Goal: Task Accomplishment & Management: Use online tool/utility

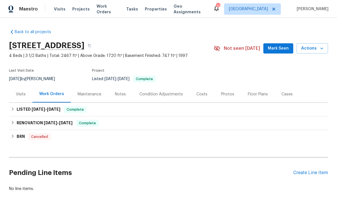
click at [304, 175] on div "Create Line Item" at bounding box center [311, 172] width 35 height 5
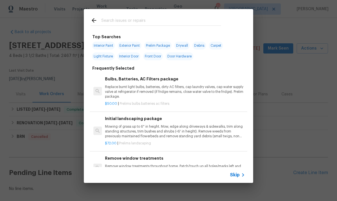
click at [107, 25] on input "text" at bounding box center [161, 21] width 120 height 8
type input "Dead"
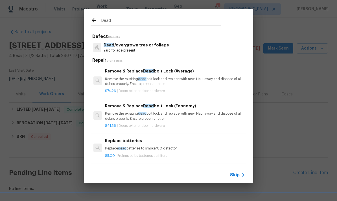
click at [123, 45] on p "Dead /overgrown tree or foliage" at bounding box center [137, 45] width 66 height 6
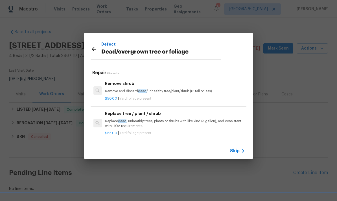
click at [95, 51] on icon at bounding box center [94, 49] width 7 height 7
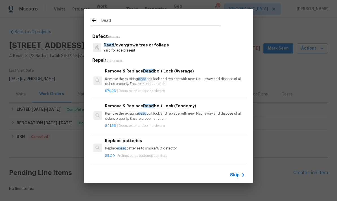
click at [118, 22] on input "Dead" at bounding box center [161, 21] width 120 height 8
type input "D"
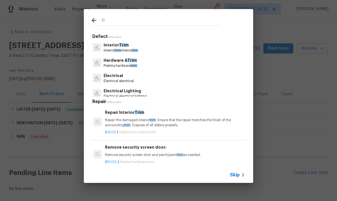
type input "T"
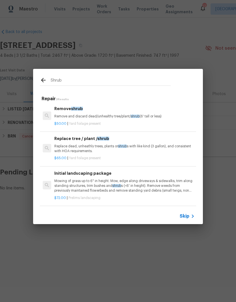
scroll to position [1, 0]
type input "S"
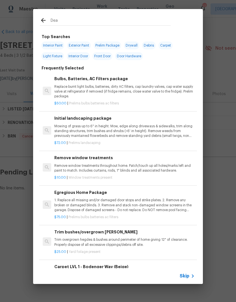
type input "Dead"
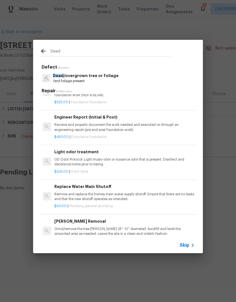
scroll to position [809, 0]
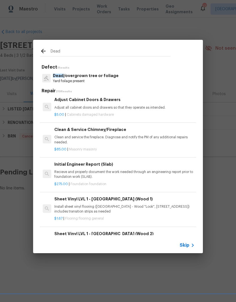
click at [63, 76] on p "Dead /overgrown tree or foliage" at bounding box center [86, 76] width 66 height 6
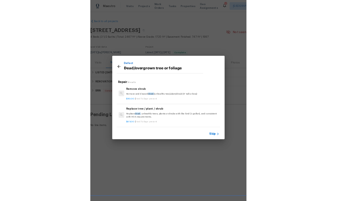
scroll to position [1, 0]
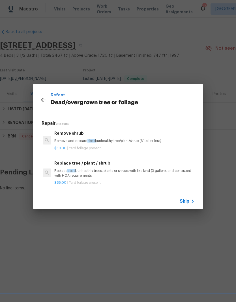
click at [64, 137] on div "Remove shrub Remove and discard dead /unhealthy tree/plant/shrub (6' tall or le…" at bounding box center [124, 137] width 140 height 14
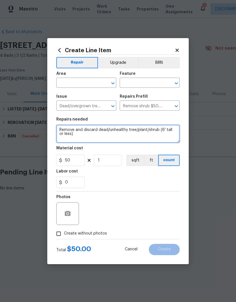
click at [71, 135] on textarea "Remove and discard dead/unhealthy tree/plant/shrub (6' tall or less)" at bounding box center [117, 134] width 123 height 18
type textarea "Remove and"
type textarea "Trim/shape shrubs around house"
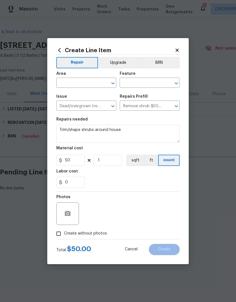
click at [61, 83] on input "text" at bounding box center [78, 83] width 44 height 9
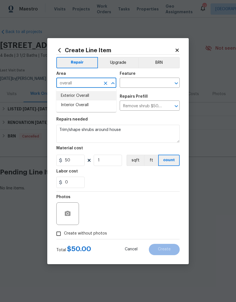
click at [63, 97] on li "Exterior Overall" at bounding box center [86, 95] width 60 height 9
type input "Exterior Overall"
click at [127, 82] on input "text" at bounding box center [142, 83] width 44 height 9
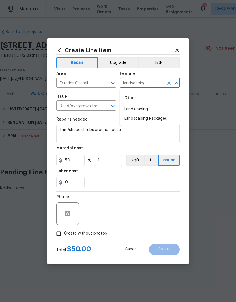
click at [129, 111] on li "Landscaping" at bounding box center [150, 109] width 60 height 9
type input "Landscaping"
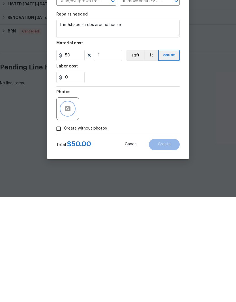
click at [66, 200] on icon "button" at bounding box center [68, 213] width 6 height 5
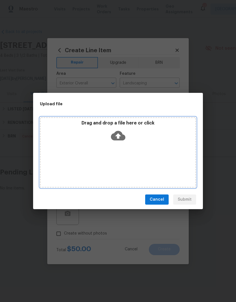
click at [117, 149] on div "Drag and drop a file here or click" at bounding box center [118, 152] width 156 height 71
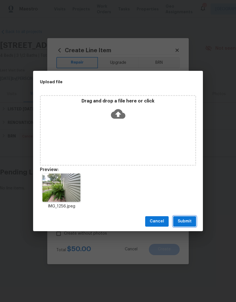
click at [178, 200] on span "Submit" at bounding box center [184, 221] width 14 height 7
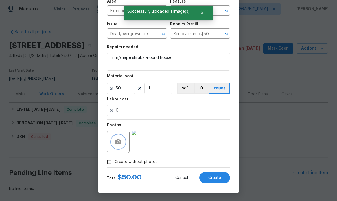
scroll to position [44, 0]
click at [212, 177] on span "Create" at bounding box center [215, 177] width 13 height 4
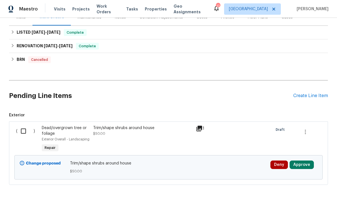
scroll to position [77, 0]
click at [25, 130] on input "checkbox" at bounding box center [26, 131] width 16 height 12
checkbox input "true"
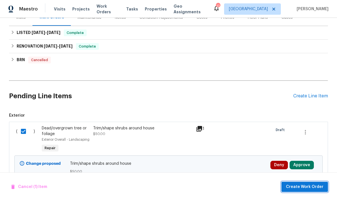
click at [302, 183] on span "Create Work Order" at bounding box center [305, 186] width 38 height 7
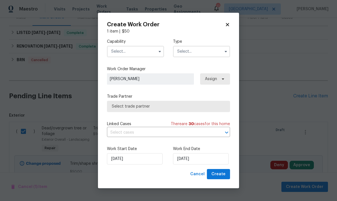
click at [119, 53] on input "text" at bounding box center [135, 51] width 57 height 11
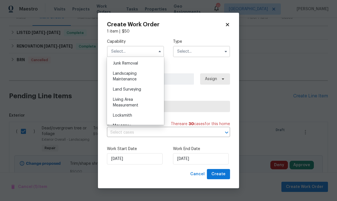
scroll to position [361, 0]
click at [119, 76] on span "Landscaping Maintenance" at bounding box center [125, 77] width 24 height 10
type input "Landscaping Maintenance"
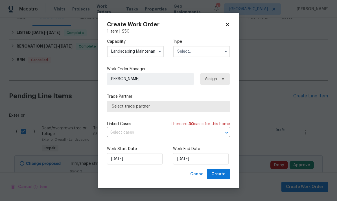
click at [183, 51] on input "text" at bounding box center [201, 51] width 57 height 11
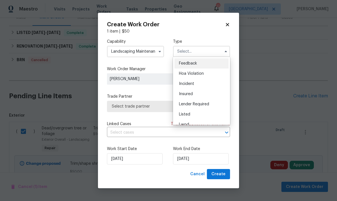
click at [182, 114] on span "Listed" at bounding box center [184, 114] width 11 height 4
type input "Listed"
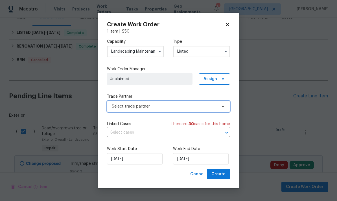
click at [120, 107] on span "Select trade partner" at bounding box center [164, 106] width 105 height 6
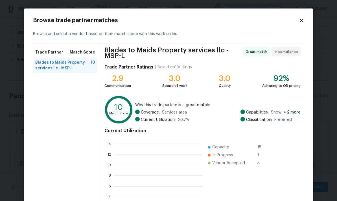
scroll to position [1, 1]
click at [42, 63] on span "Blades to Maids Property services llc - MSP-L" at bounding box center [62, 65] width 55 height 11
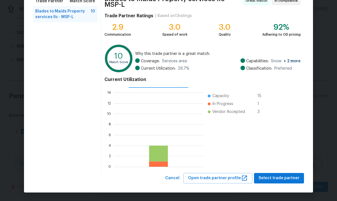
scroll to position [51, 0]
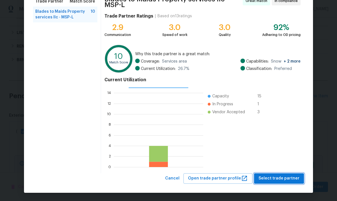
click at [275, 174] on button "Select trade partner" at bounding box center [279, 178] width 50 height 10
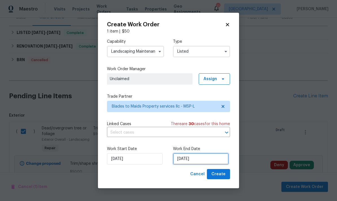
click at [203, 157] on input "[DATE]" at bounding box center [201, 158] width 56 height 11
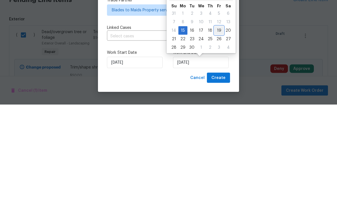
click at [216, 123] on div "19" at bounding box center [219, 127] width 9 height 8
type input "[DATE]"
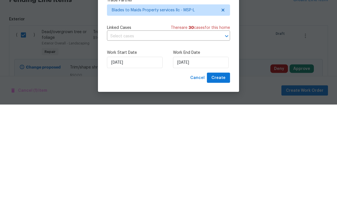
scroll to position [0, 0]
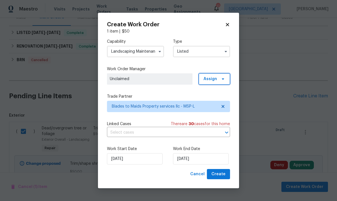
click at [219, 77] on span "Assign" at bounding box center [214, 78] width 31 height 11
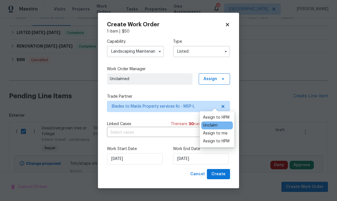
click at [206, 130] on div "Assign to me" at bounding box center [215, 133] width 25 height 6
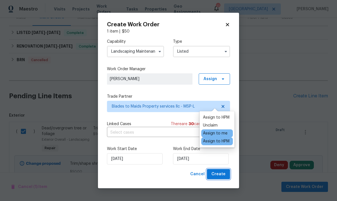
click at [217, 175] on span "Create" at bounding box center [219, 173] width 14 height 7
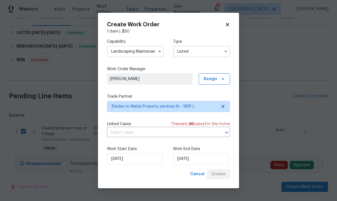
checkbox input "false"
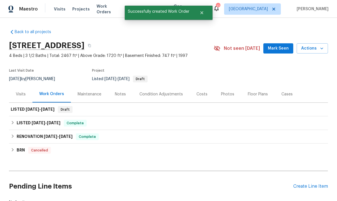
scroll to position [0, 0]
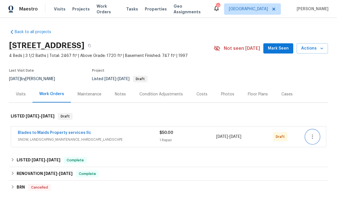
click at [313, 137] on icon "button" at bounding box center [312, 136] width 7 height 7
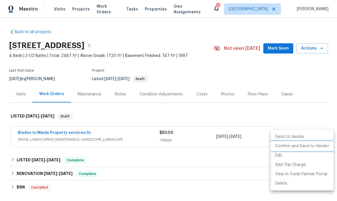
click at [280, 146] on li "Confirm and Send to Vendor" at bounding box center [302, 145] width 63 height 9
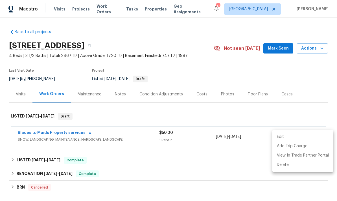
click at [107, 110] on div at bounding box center [168, 100] width 337 height 201
